Goal: Task Accomplishment & Management: Use online tool/utility

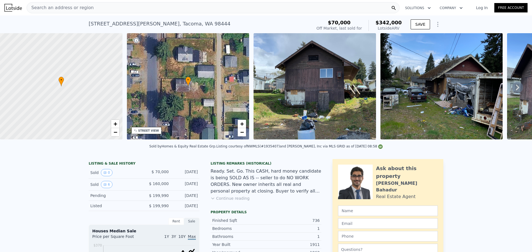
click at [54, 7] on span "Search an address or region" at bounding box center [60, 7] width 67 height 7
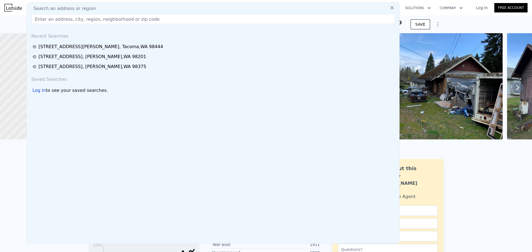
type input "[STREET_ADDRESS][PERSON_NAME]"
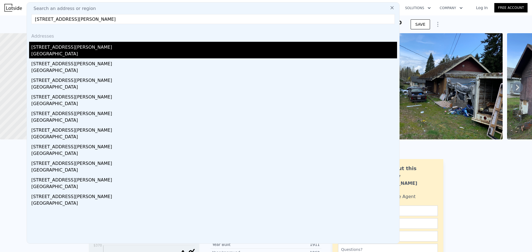
click at [66, 51] on div "[GEOGRAPHIC_DATA]" at bounding box center [214, 55] width 366 height 8
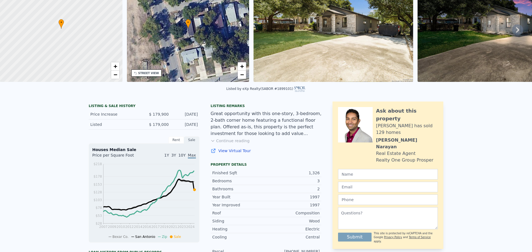
scroll to position [2, 0]
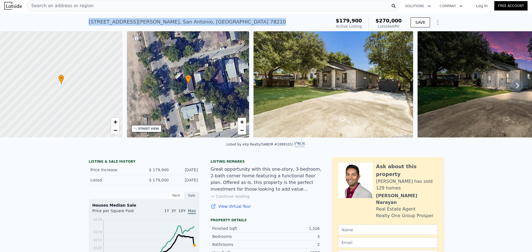
drag, startPoint x: 175, startPoint y: 22, endPoint x: 85, endPoint y: 20, distance: 90.0
click at [85, 20] on div "[STREET_ADDRESS][PERSON_NAME] Active at $179,900 (~ARV $270k ) $179,900 Active …" at bounding box center [266, 23] width 532 height 18
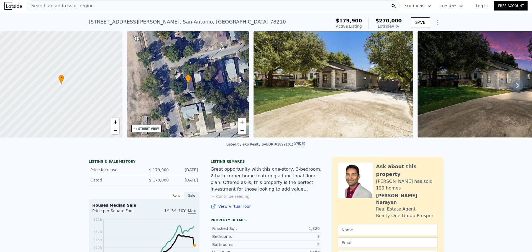
click at [496, 153] on div "Listed by eXp Realty (SABOR #1899101)" at bounding box center [266, 146] width 532 height 13
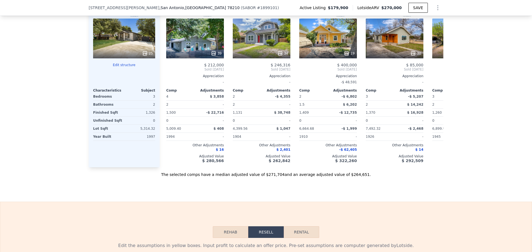
scroll to position [554, 0]
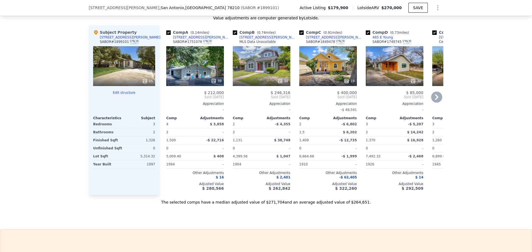
click at [433, 102] on icon at bounding box center [436, 97] width 11 height 11
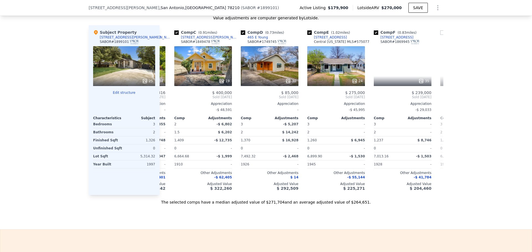
scroll to position [0, 133]
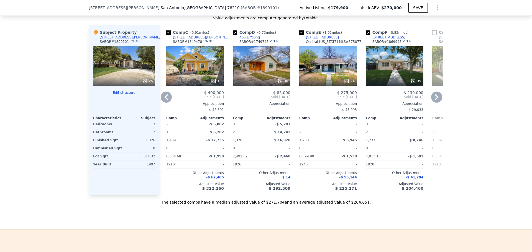
click at [433, 102] on icon at bounding box center [436, 97] width 11 height 11
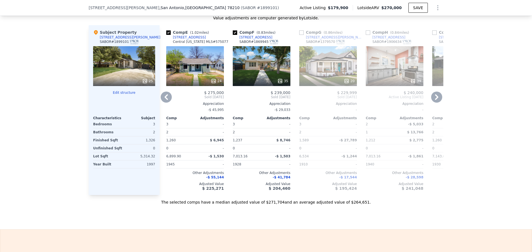
click at [433, 102] on icon at bounding box center [436, 97] width 11 height 11
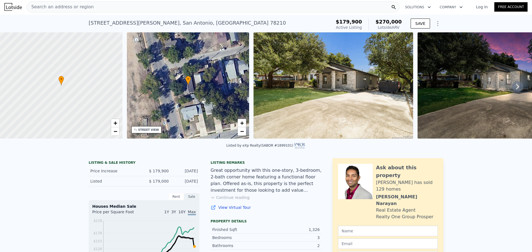
scroll to position [0, 0]
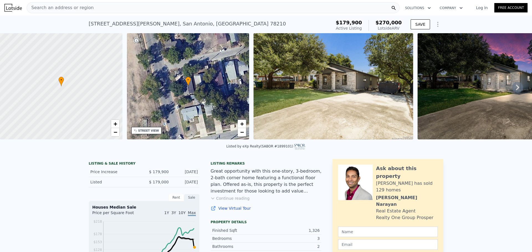
click at [70, 5] on span "Search an address or region" at bounding box center [60, 7] width 67 height 7
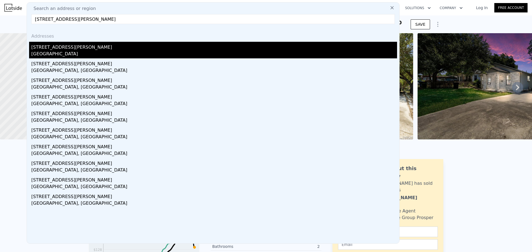
type input "[STREET_ADDRESS][PERSON_NAME]"
click at [90, 49] on div "[STREET_ADDRESS][PERSON_NAME]" at bounding box center [214, 46] width 366 height 9
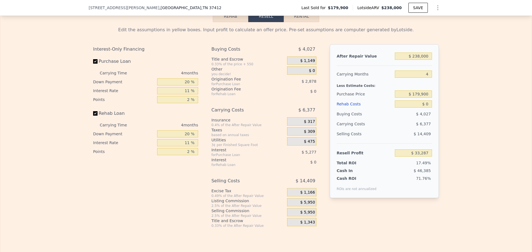
scroll to position [801, 0]
click at [427, 107] on input "$ 0" at bounding box center [413, 103] width 37 height 7
click at [450, 101] on div "Edit the assumptions in yellow boxes. Input profit to calculate an offer price.…" at bounding box center [265, 124] width 531 height 206
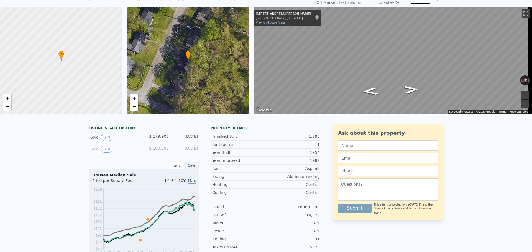
scroll to position [2, 0]
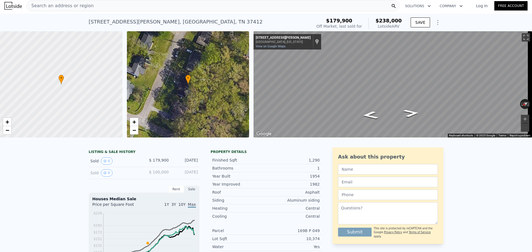
click at [51, 3] on span "Search an address or region" at bounding box center [60, 5] width 67 height 7
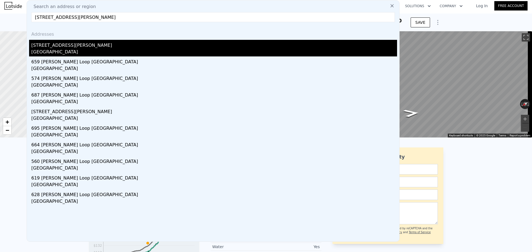
type input "[STREET_ADDRESS][PERSON_NAME]"
click at [75, 48] on div "[STREET_ADDRESS][PERSON_NAME]" at bounding box center [214, 44] width 366 height 9
type input "4"
type input "3"
type input "1026"
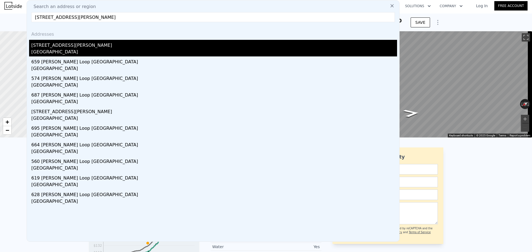
type input "1727"
type input "7301"
type input "12840"
type input "$ 378,000"
type input "$ 139,398"
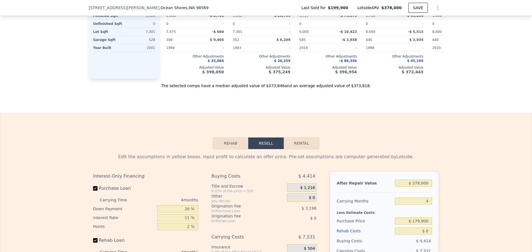
scroll to position [831, 0]
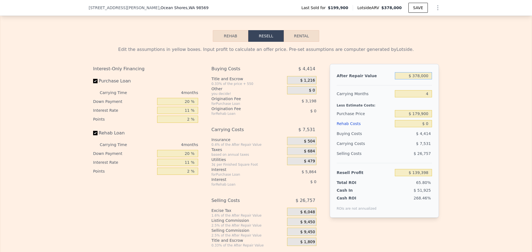
click at [420, 79] on input "$ 378,000" at bounding box center [413, 75] width 37 height 7
type input "$ 350"
type input "-$ 211,566"
type input "$ 350,000"
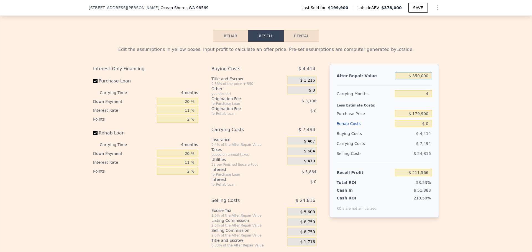
type input "$ 113,376"
type input "$ 350,000"
click at [422, 117] on input "$ 179,900" at bounding box center [413, 113] width 37 height 7
type input "$ 225,000"
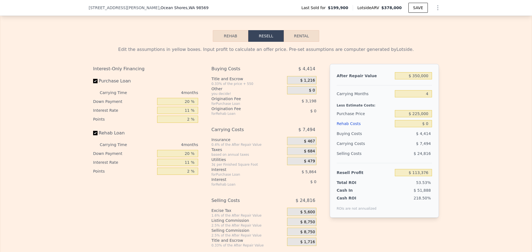
click at [427, 135] on div "After Repair Value $ 350,000 Carrying Months 4 Less Estimate Costs: Purchase Pr…" at bounding box center [384, 141] width 109 height 154
type input "$ 87,055"
click at [428, 127] on input "$ 0" at bounding box center [413, 123] width 37 height 7
drag, startPoint x: 428, startPoint y: 132, endPoint x: 422, endPoint y: 131, distance: 5.7
click at [422, 127] on input "$ 0" at bounding box center [413, 123] width 37 height 7
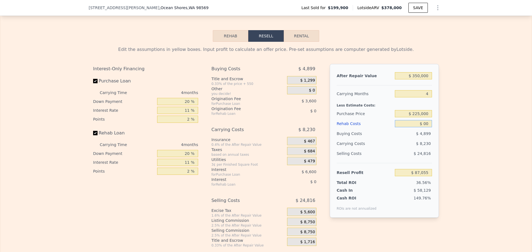
type input "$ 0"
type input "$ 6"
type input "$ 87,049"
type input "$ 60"
type input "$ 86,994"
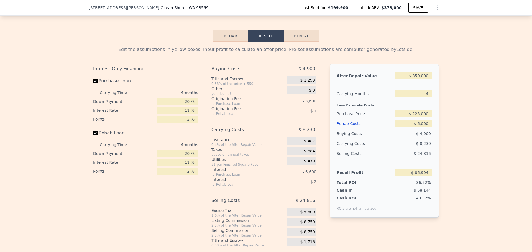
type input "$ 60,000"
type input "$ 24,335"
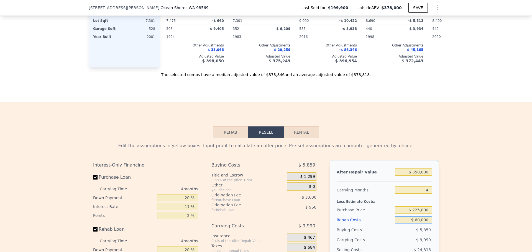
scroll to position [859, 0]
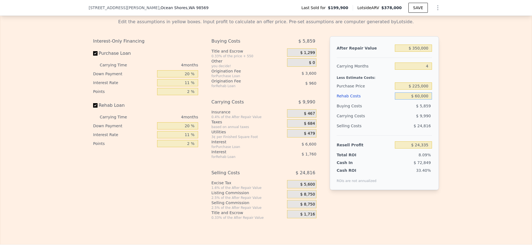
click at [420, 100] on input "$ 60,000" at bounding box center [413, 96] width 37 height 7
click at [473, 104] on div "Edit the assumptions in yellow boxes. Input profit to calculate an offer price.…" at bounding box center [265, 117] width 531 height 206
click at [422, 100] on input "$ 60,000" at bounding box center [413, 96] width 37 height 7
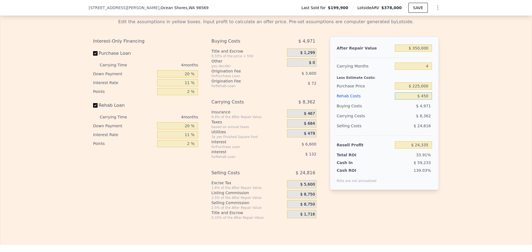
type input "$ 4,500"
type input "$ 87,009"
type input "$ 45,000"
type input "$ 40,015"
type input "$ 45,000"
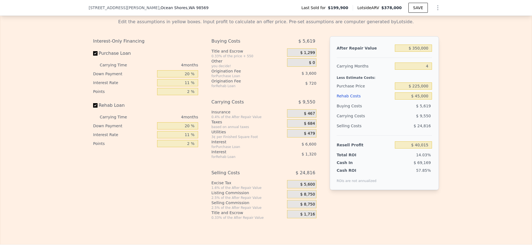
click at [452, 96] on div "Edit the assumptions in yellow boxes. Input profit to calculate an offer price.…" at bounding box center [265, 117] width 531 height 206
type input "$ 378,000"
type input "$ 0"
type input "$ 139,398"
